Goal: Information Seeking & Learning: Find specific fact

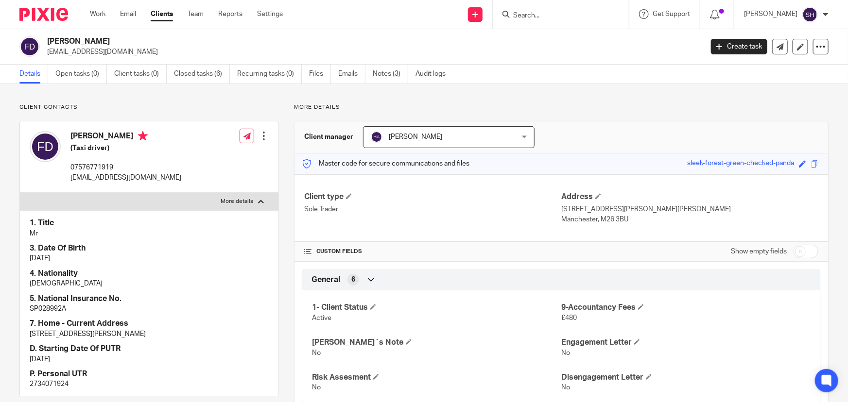
click at [89, 180] on p "farazdolatkhah@gmail.com" at bounding box center [125, 178] width 111 height 10
click at [89, 177] on p "farazdolatkhah@gmail.com" at bounding box center [125, 178] width 111 height 10
click at [88, 176] on p "farazdolatkhah@gmail.com" at bounding box center [125, 178] width 111 height 10
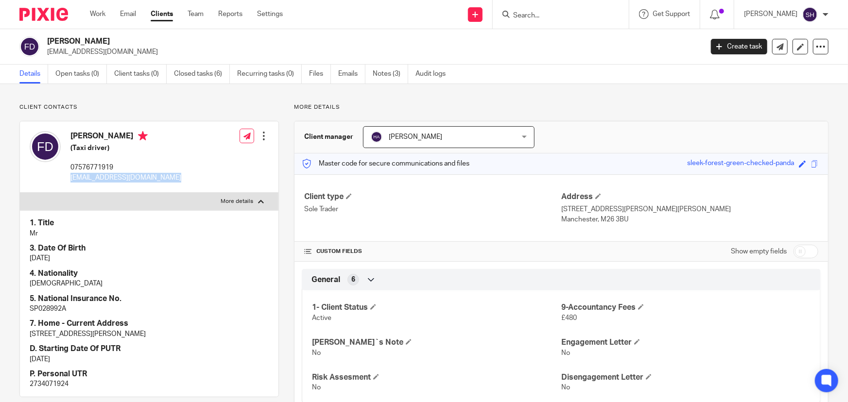
drag, startPoint x: 31, startPoint y: 333, endPoint x: 178, endPoint y: 330, distance: 147.3
click at [178, 330] on p "20 Haseley Close, Radcliff, Manchester M26 3BU" at bounding box center [149, 334] width 239 height 10
copy p "20 Haseley Close, Radcliff, Manchester M26 3BU"
drag, startPoint x: 70, startPoint y: 136, endPoint x: 128, endPoint y: 136, distance: 57.3
click at [128, 136] on h4 "Faraz Dolatkhah" at bounding box center [125, 137] width 111 height 12
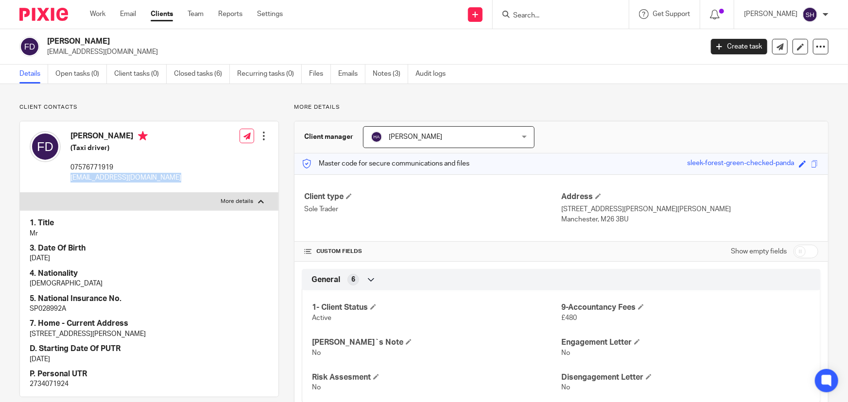
copy h4 "Faraz Dolatkhah"
click at [553, 16] on input "Search" at bounding box center [555, 16] width 87 height 9
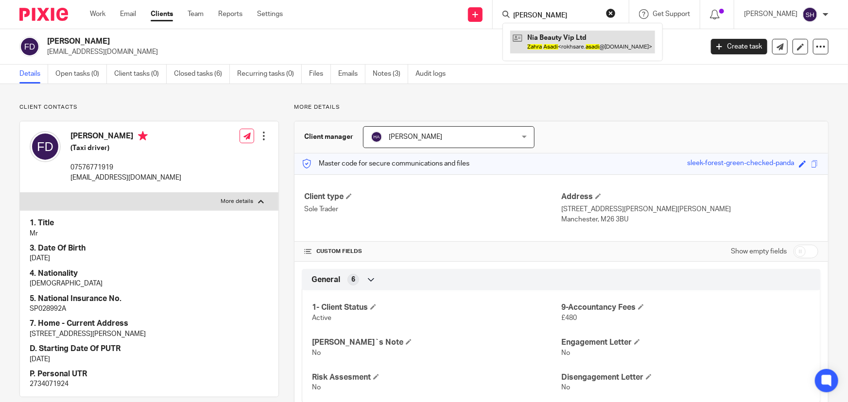
type input "ZAHRA ASADI"
click at [584, 49] on link at bounding box center [582, 42] width 145 height 22
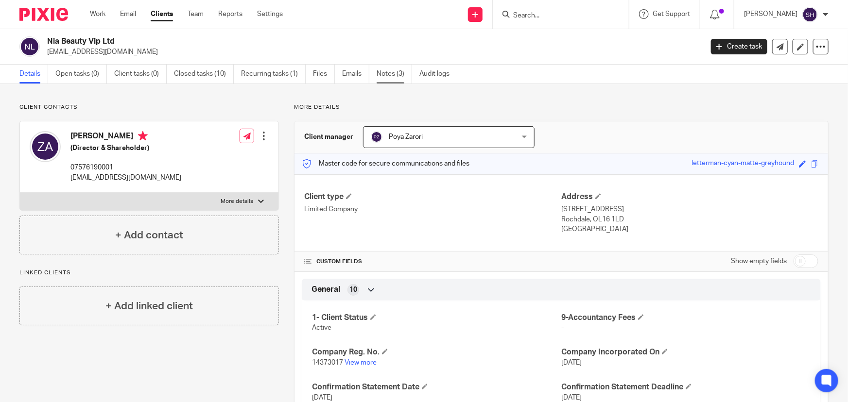
click at [389, 74] on link "Notes (3)" at bounding box center [394, 74] width 35 height 19
click at [394, 73] on link "Notes (3)" at bounding box center [394, 74] width 35 height 19
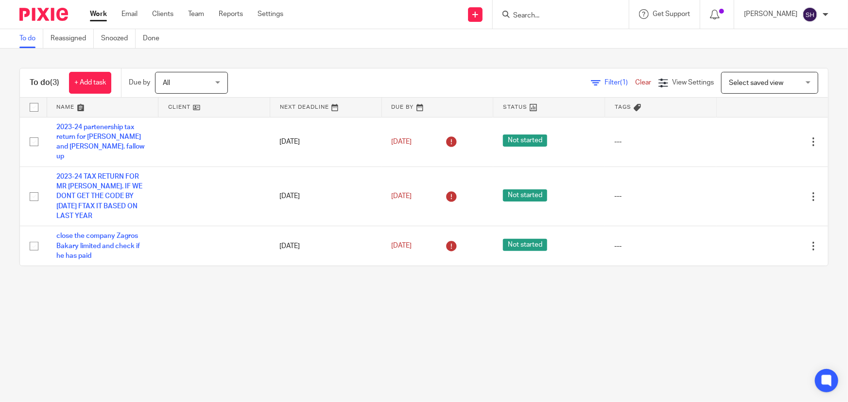
click at [545, 18] on input "Search" at bounding box center [555, 16] width 87 height 9
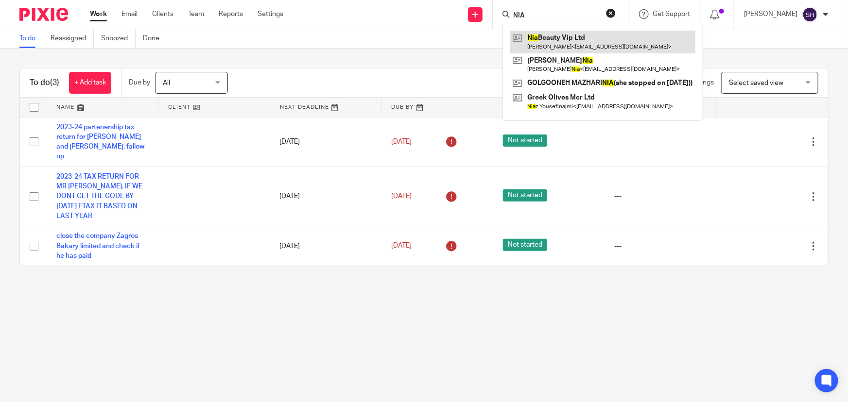
type input "NIA"
click at [583, 47] on link at bounding box center [602, 42] width 185 height 22
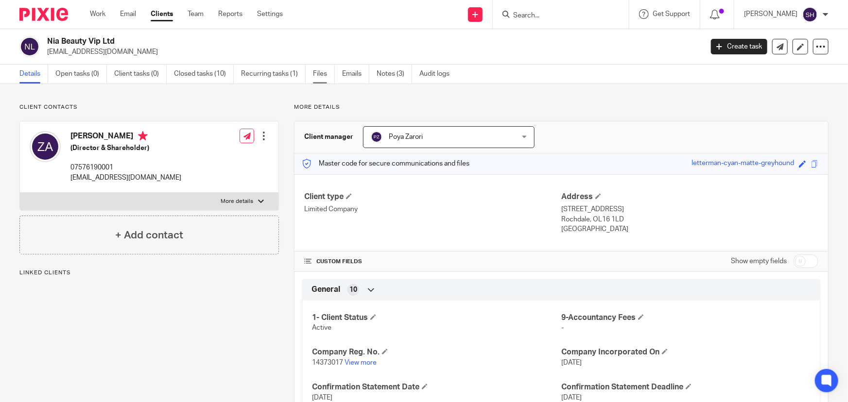
click at [319, 74] on link "Files" at bounding box center [324, 74] width 22 height 19
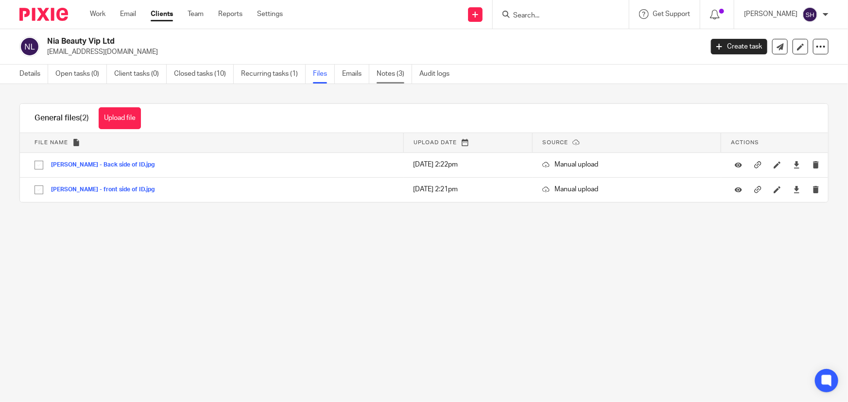
click at [393, 72] on link "Notes (3)" at bounding box center [394, 74] width 35 height 19
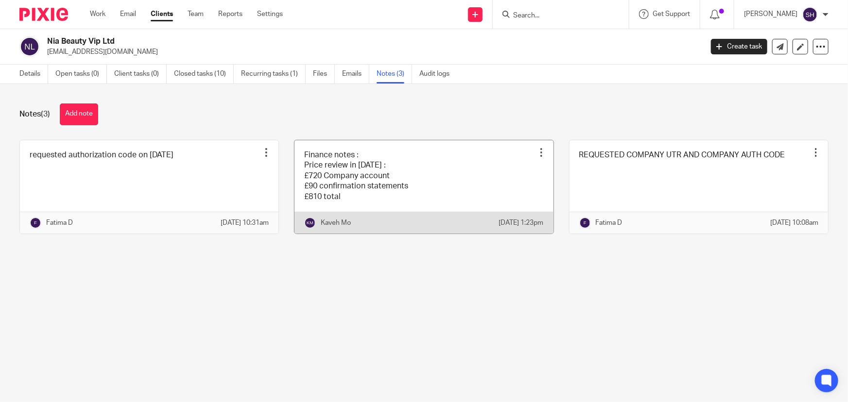
click at [416, 184] on link at bounding box center [423, 186] width 259 height 93
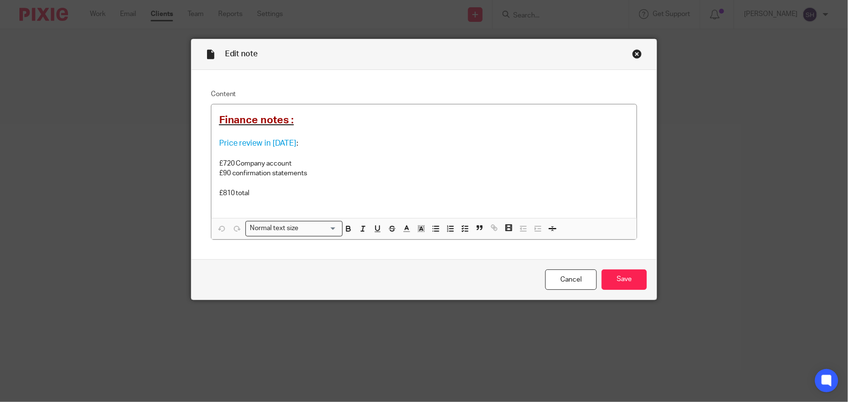
click at [634, 52] on div "Close this dialog window" at bounding box center [637, 54] width 10 height 10
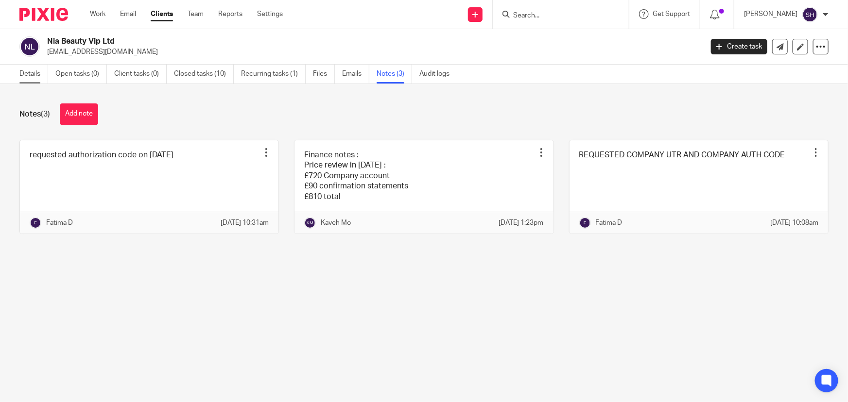
click at [28, 76] on link "Details" at bounding box center [33, 74] width 29 height 19
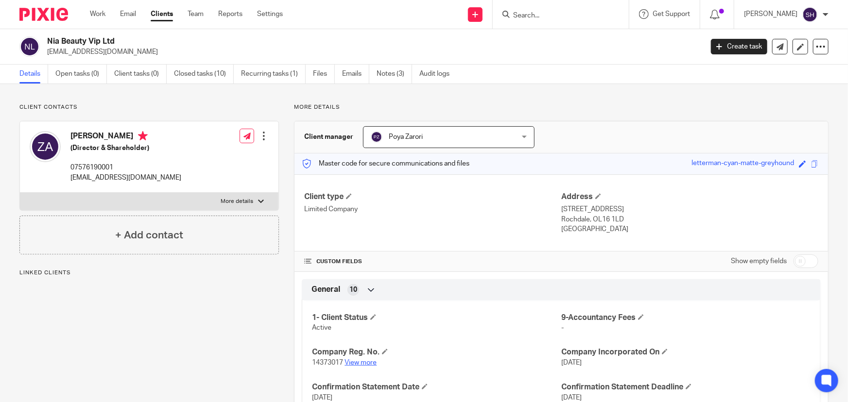
click at [354, 362] on link "View more" at bounding box center [361, 363] width 32 height 7
